Goal: Information Seeking & Learning: Learn about a topic

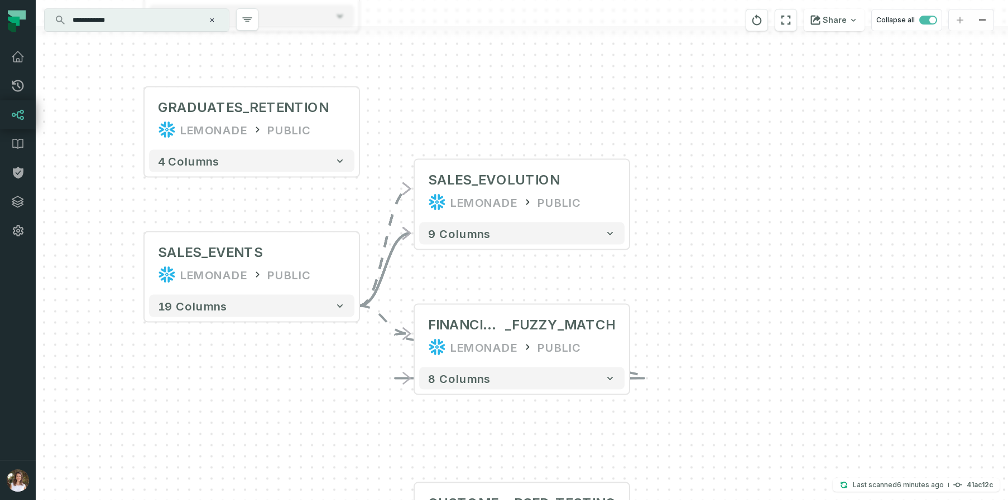
click at [148, 27] on input "**********" at bounding box center [135, 20] width 139 height 18
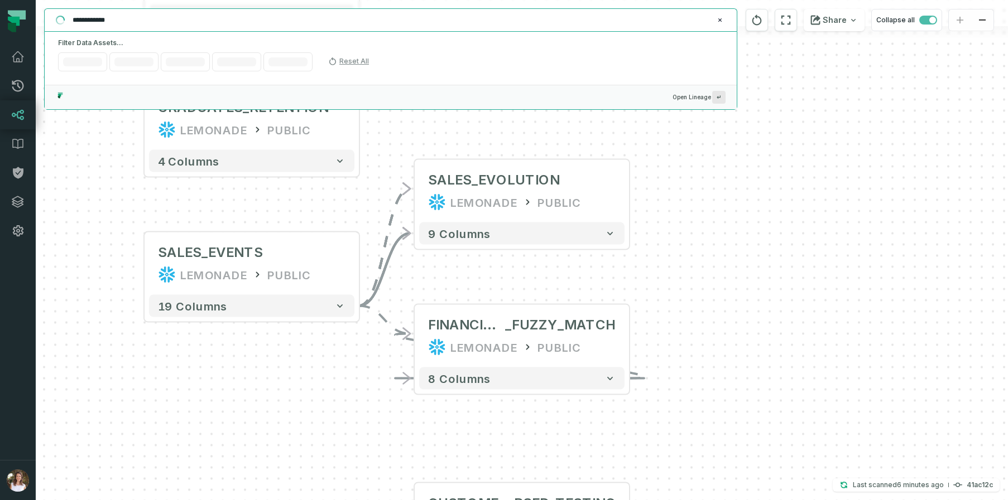
click at [145, 26] on input "**********" at bounding box center [389, 20] width 647 height 18
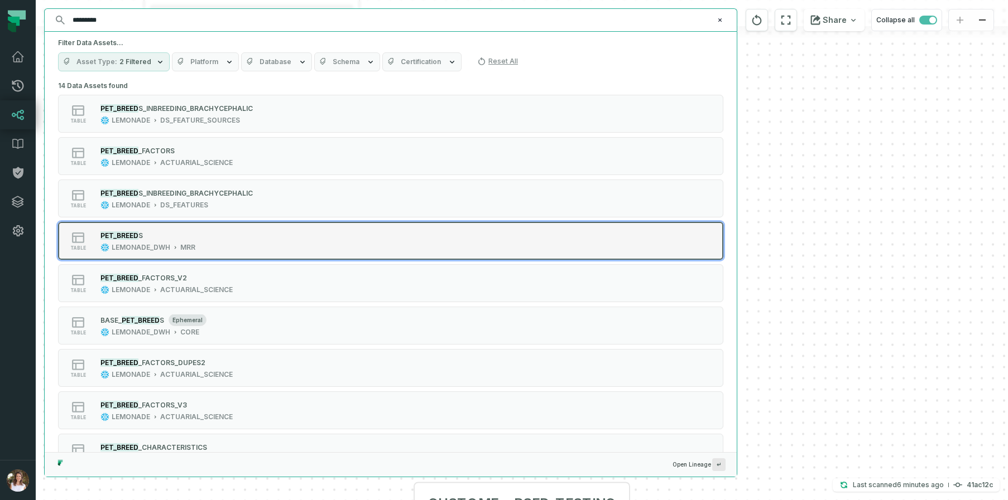
type input "*********"
click at [208, 240] on div "table PET_BREED S LEMONADE_DWH MRR" at bounding box center [199, 241] width 279 height 22
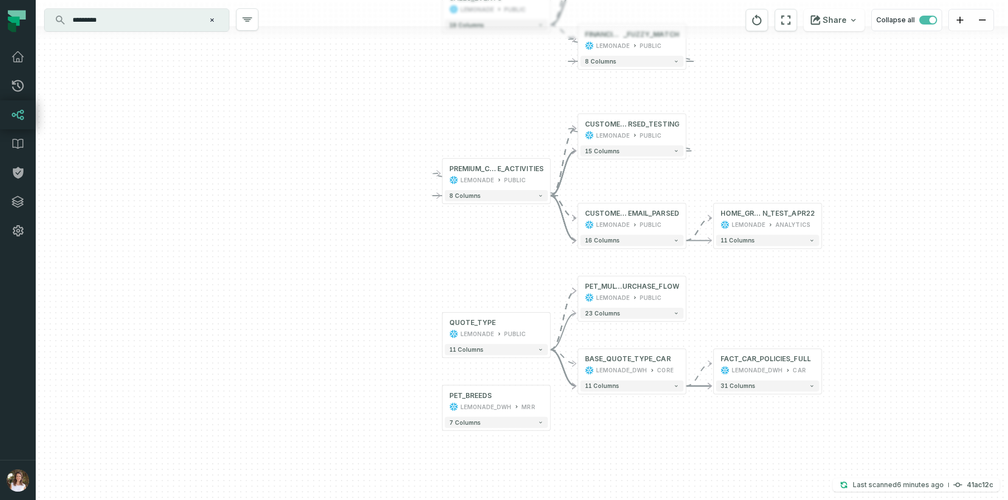
drag, startPoint x: 788, startPoint y: 324, endPoint x: 728, endPoint y: 180, distance: 156.3
click at [728, 180] on div "+ SALES_EVOLUTION LEMONADE PUBLIC 9 columns FINANCIAL_EVENTS_COHORT_BASED _FUZZ…" at bounding box center [522, 250] width 972 height 500
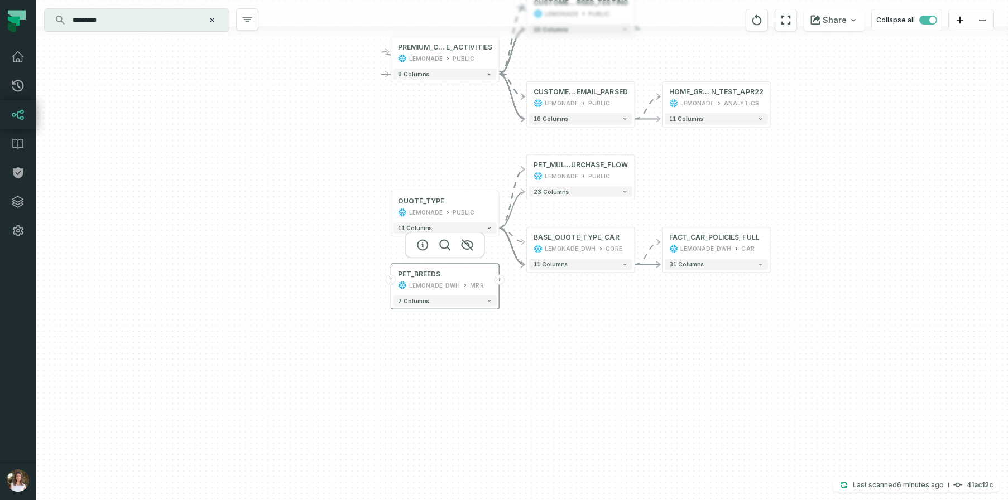
click at [498, 283] on button "+" at bounding box center [499, 280] width 10 height 10
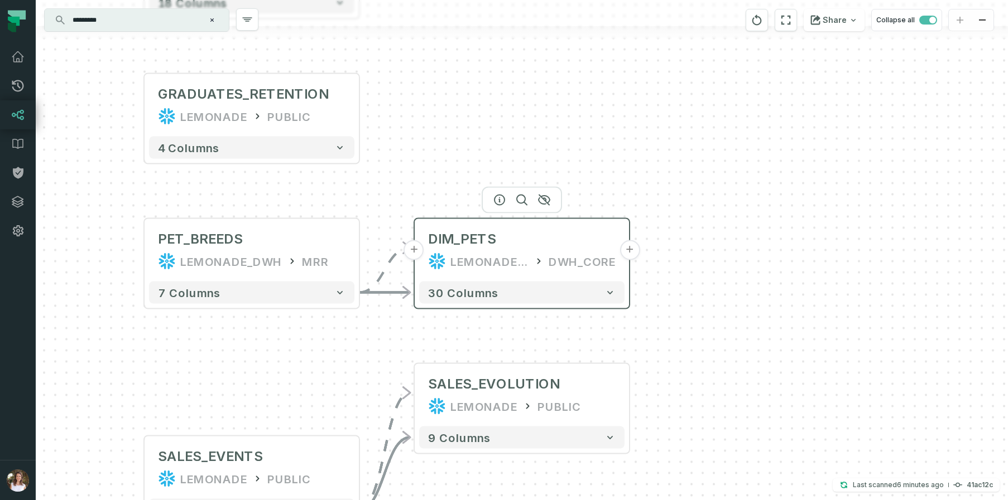
click at [630, 247] on button "+" at bounding box center [629, 250] width 20 height 20
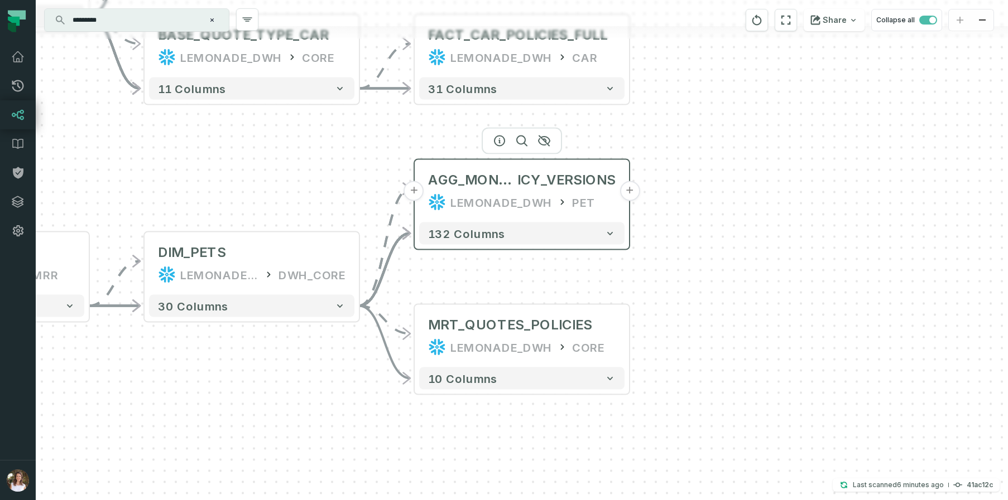
click at [634, 191] on button "+" at bounding box center [629, 191] width 20 height 20
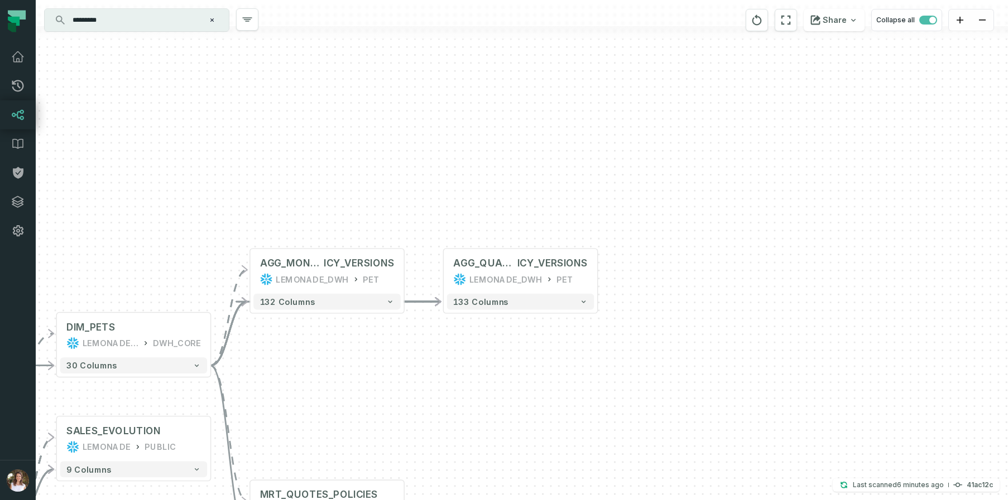
drag, startPoint x: 378, startPoint y: 364, endPoint x: 551, endPoint y: 355, distance: 172.6
click at [551, 355] on div "- AGG_QUARTERLY_PET_POL ICY_VERSIONS LEMONADE_DWH PET + 133 columns + AGG_MONTH…" at bounding box center [522, 250] width 972 height 500
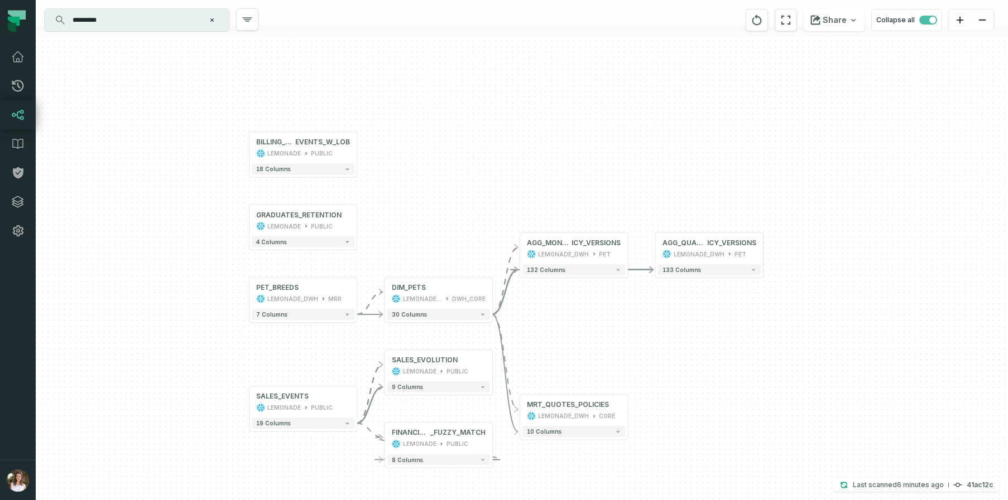
drag, startPoint x: 550, startPoint y: 369, endPoint x: 623, endPoint y: 315, distance: 91.4
click at [623, 315] on div "- AGG_QUARTERLY_PET_POL ICY_VERSIONS LEMONADE_DWH PET + 133 columns + AGG_MONTH…" at bounding box center [522, 250] width 972 height 500
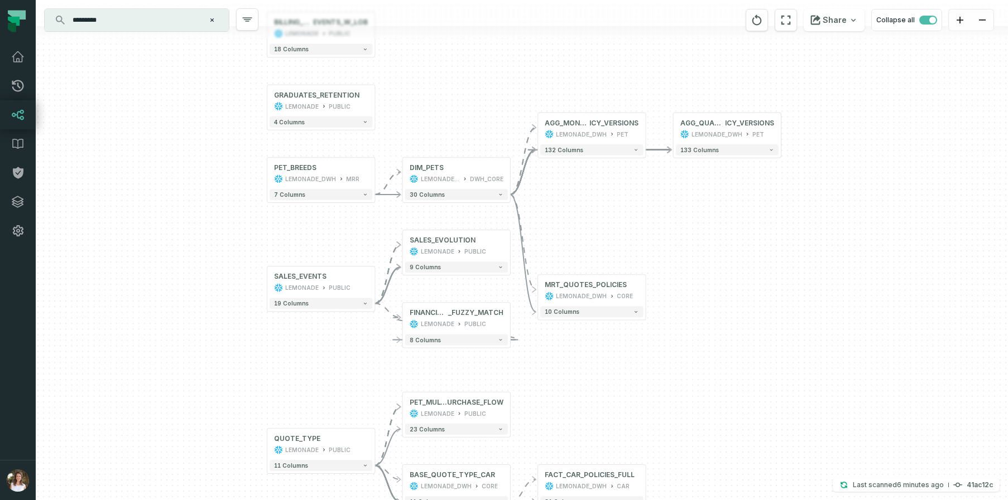
drag, startPoint x: 739, startPoint y: 396, endPoint x: 737, endPoint y: 292, distance: 104.3
click at [737, 292] on div "- AGG_QUARTERLY_PET_POL ICY_VERSIONS LEMONADE_DWH PET + 133 columns + AGG_MONTH…" at bounding box center [522, 250] width 972 height 500
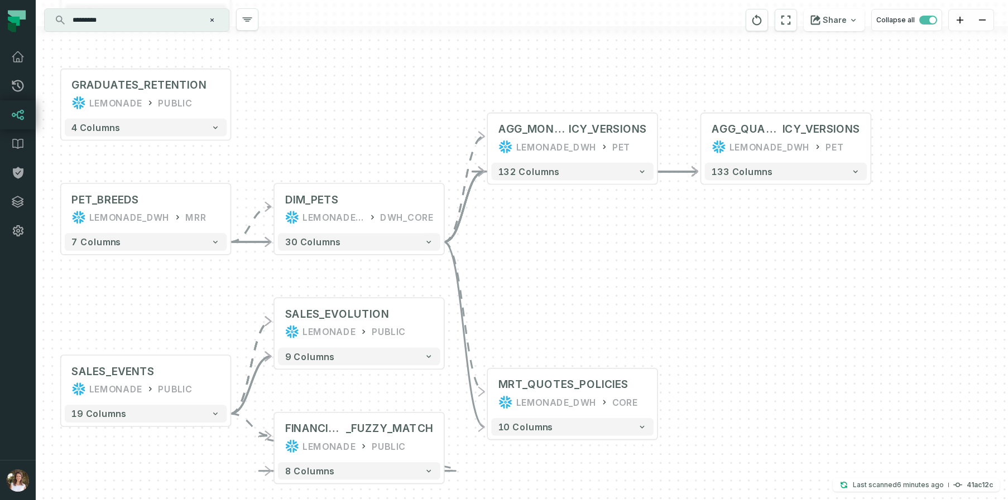
drag, startPoint x: 711, startPoint y: 215, endPoint x: 741, endPoint y: 327, distance: 116.3
click at [741, 327] on div "- AGG_QUARTERLY_PET_POL ICY_VERSIONS LEMONADE_DWH PET + 133 columns + AGG_MONTH…" at bounding box center [522, 250] width 972 height 500
click at [592, 96] on icon "button" at bounding box center [594, 94] width 13 height 13
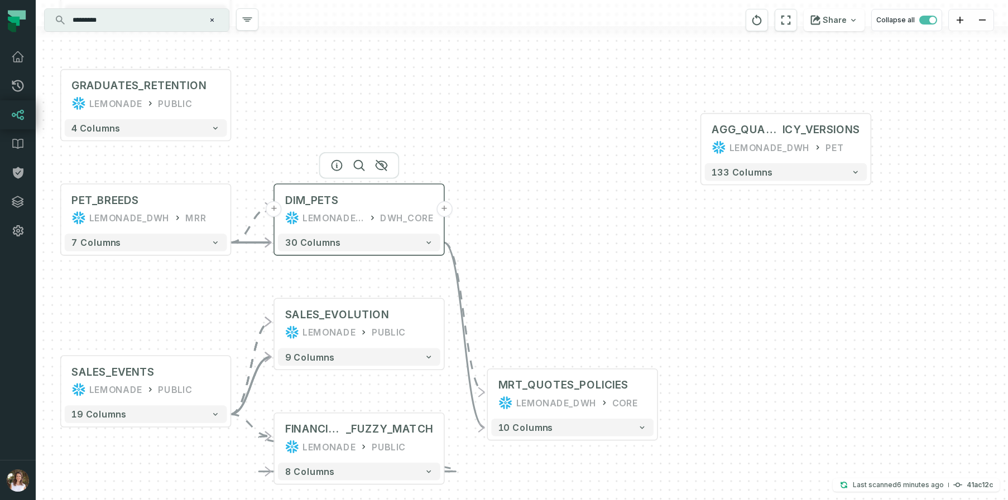
click at [446, 211] on button "+" at bounding box center [444, 209] width 16 height 16
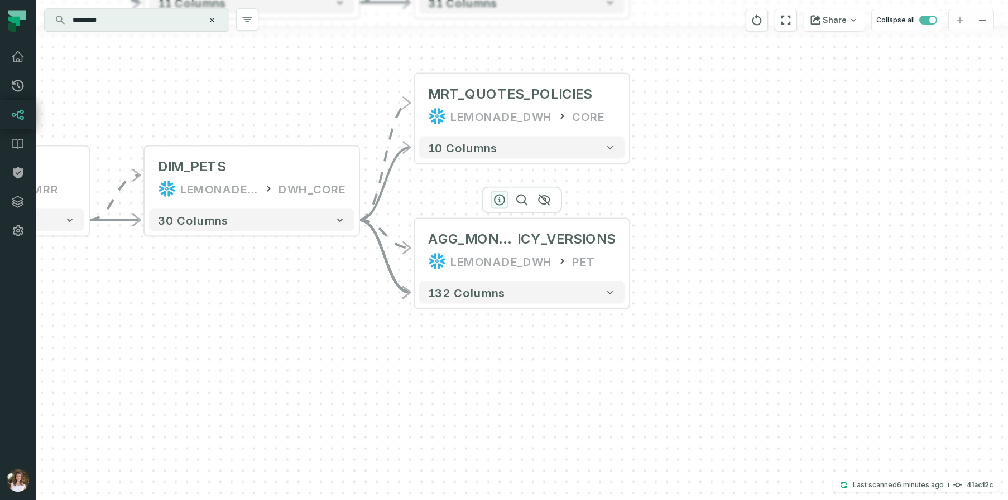
click at [499, 196] on icon "button" at bounding box center [499, 200] width 13 height 13
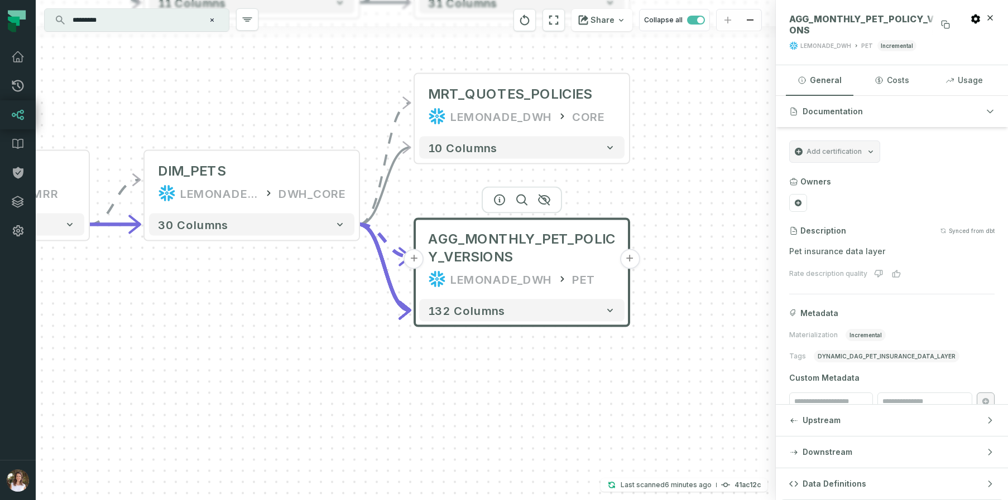
click at [835, 18] on span "AGG_MONTHLY_PET_POLICY_VERSIONS" at bounding box center [871, 24] width 165 height 22
copy span "AGG_MONTHLY_PET_POLICY_VERSIONS"
